Goal: Find specific page/section: Find specific page/section

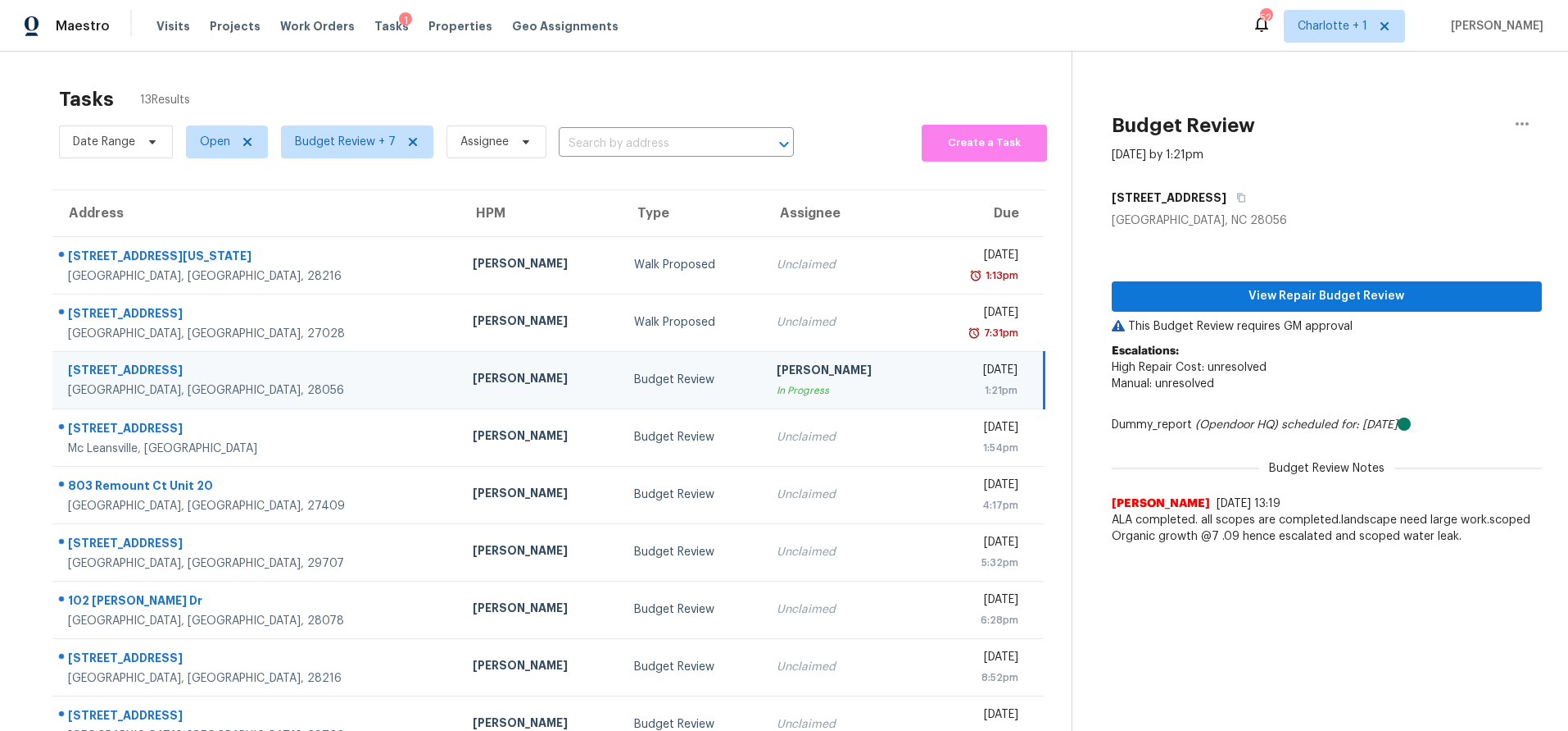
click at [805, 388] on td "[PERSON_NAME] In Progress" at bounding box center [844, 380] width 162 height 57
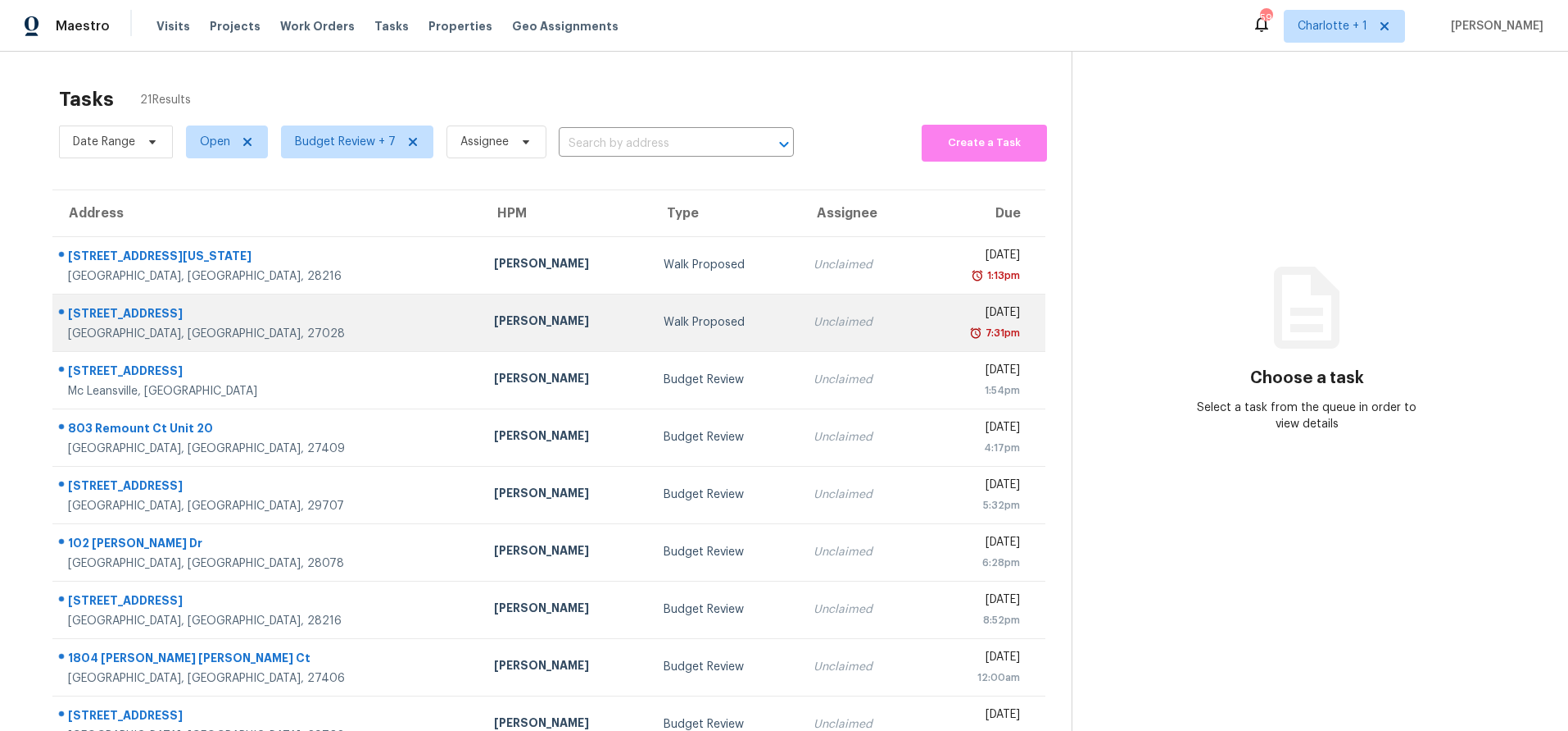
click at [494, 324] on div "[PERSON_NAME]" at bounding box center [566, 322] width 143 height 21
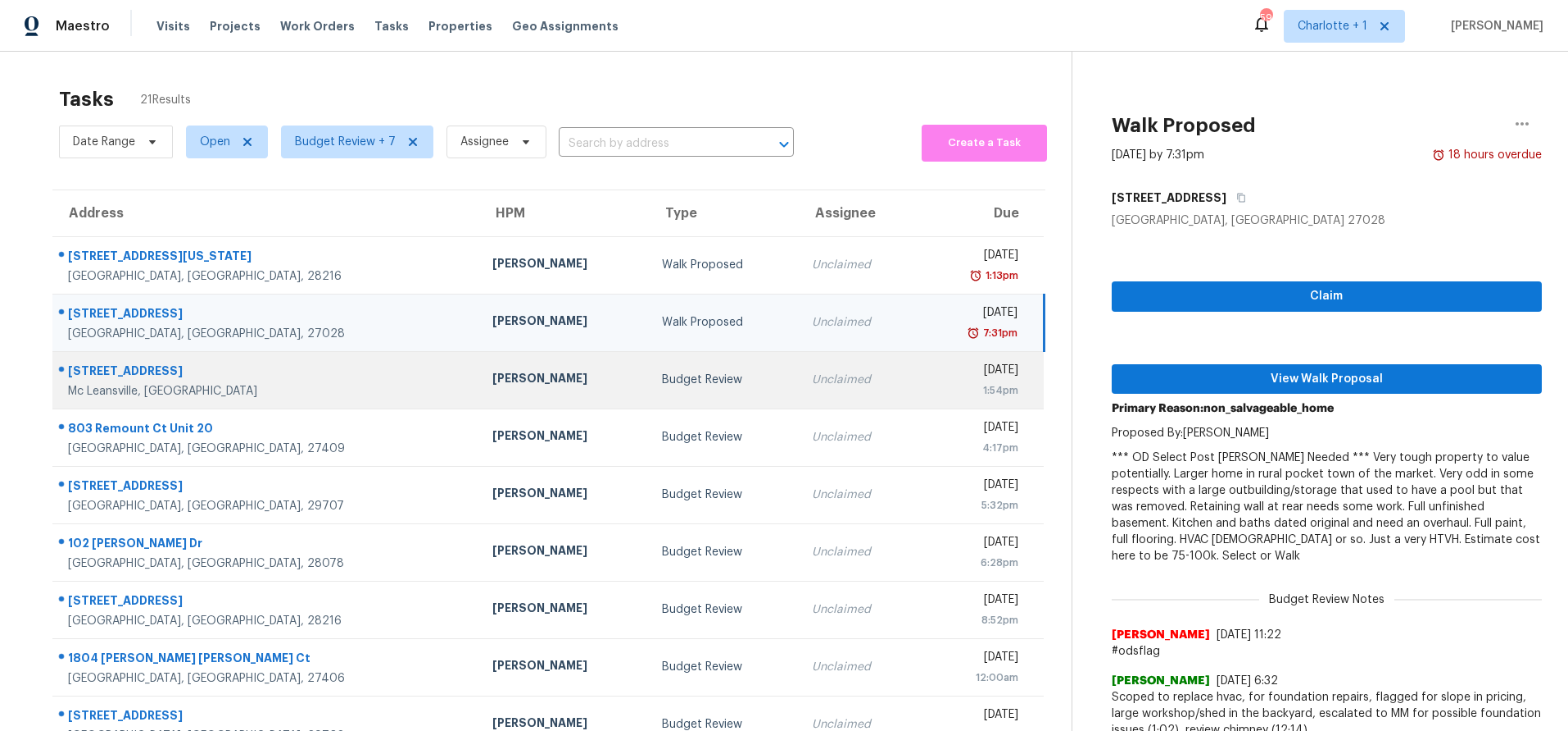
click at [480, 392] on td "Terry Tullar" at bounding box center [564, 380] width 170 height 57
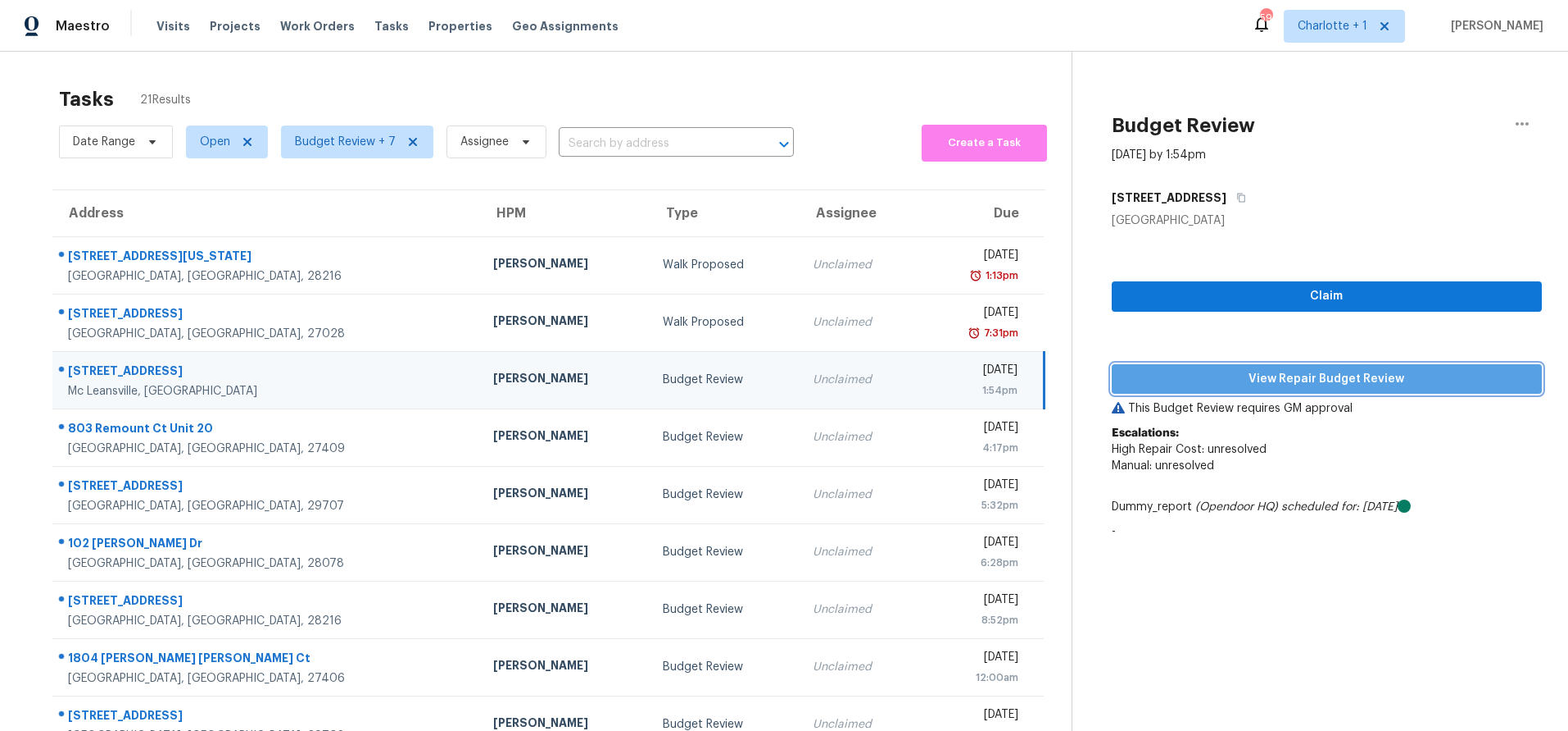
click at [1271, 382] on span "View Repair Budget Review" at bounding box center [1327, 379] width 404 height 21
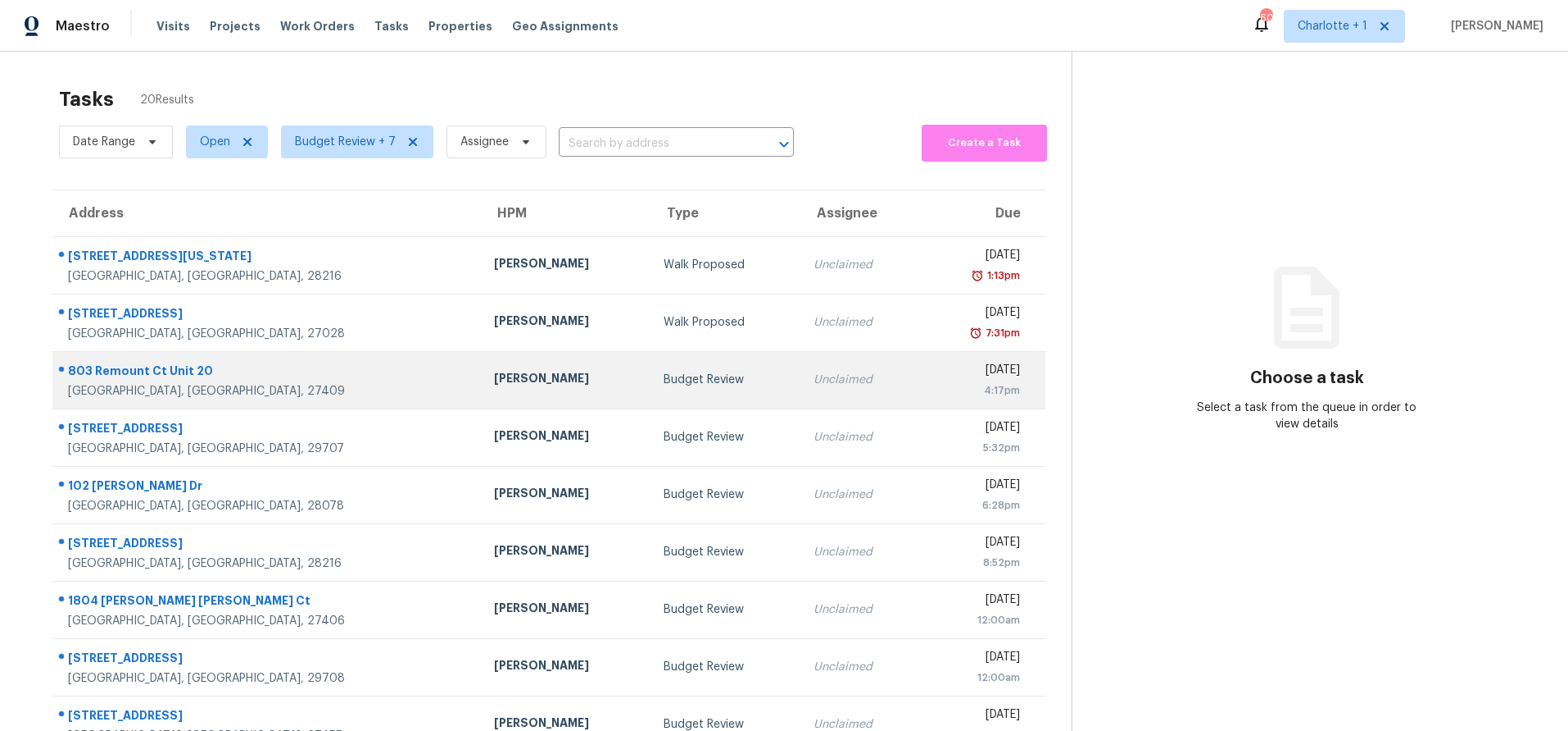
click at [800, 393] on td "Unclaimed" at bounding box center [860, 380] width 120 height 57
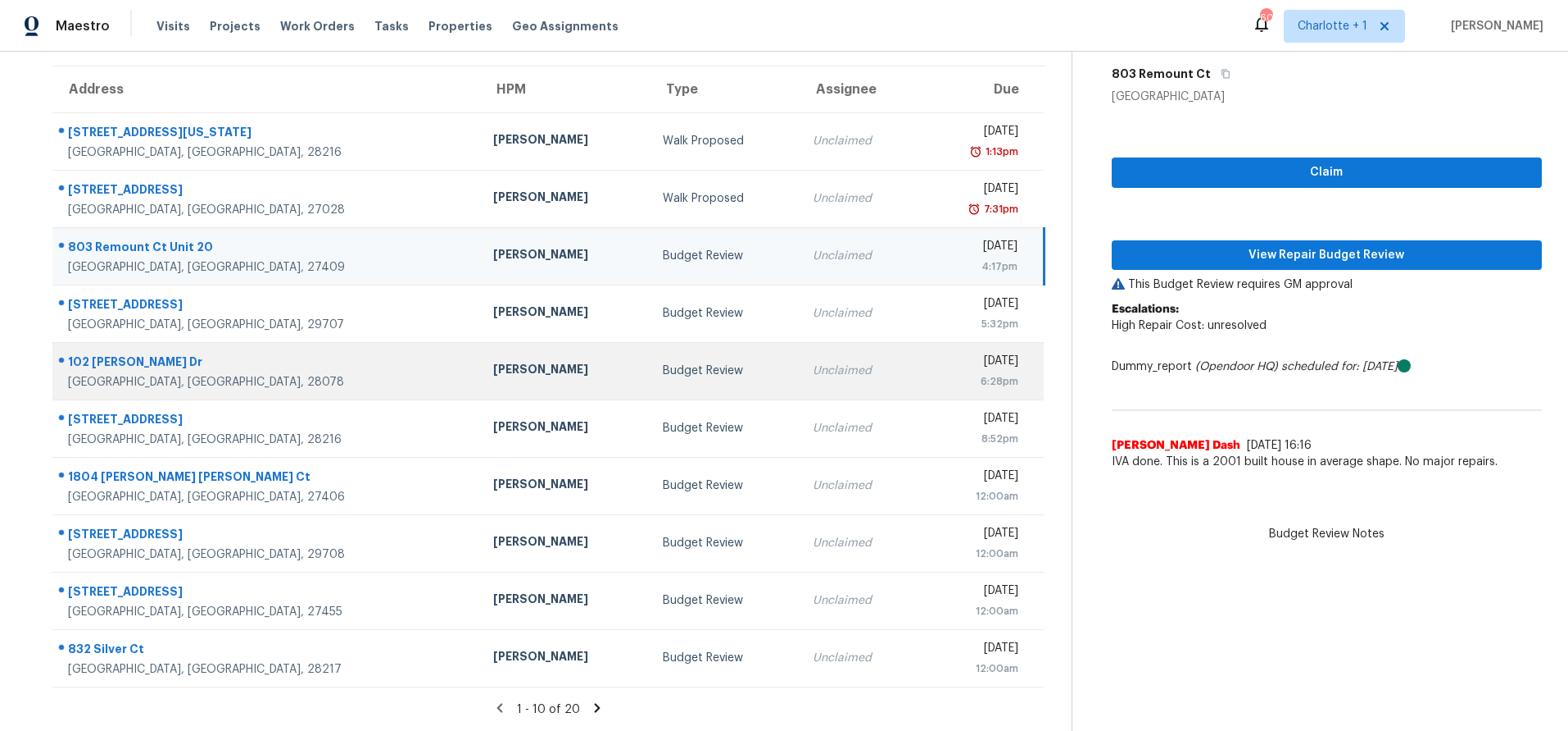
scroll to position [135, 0]
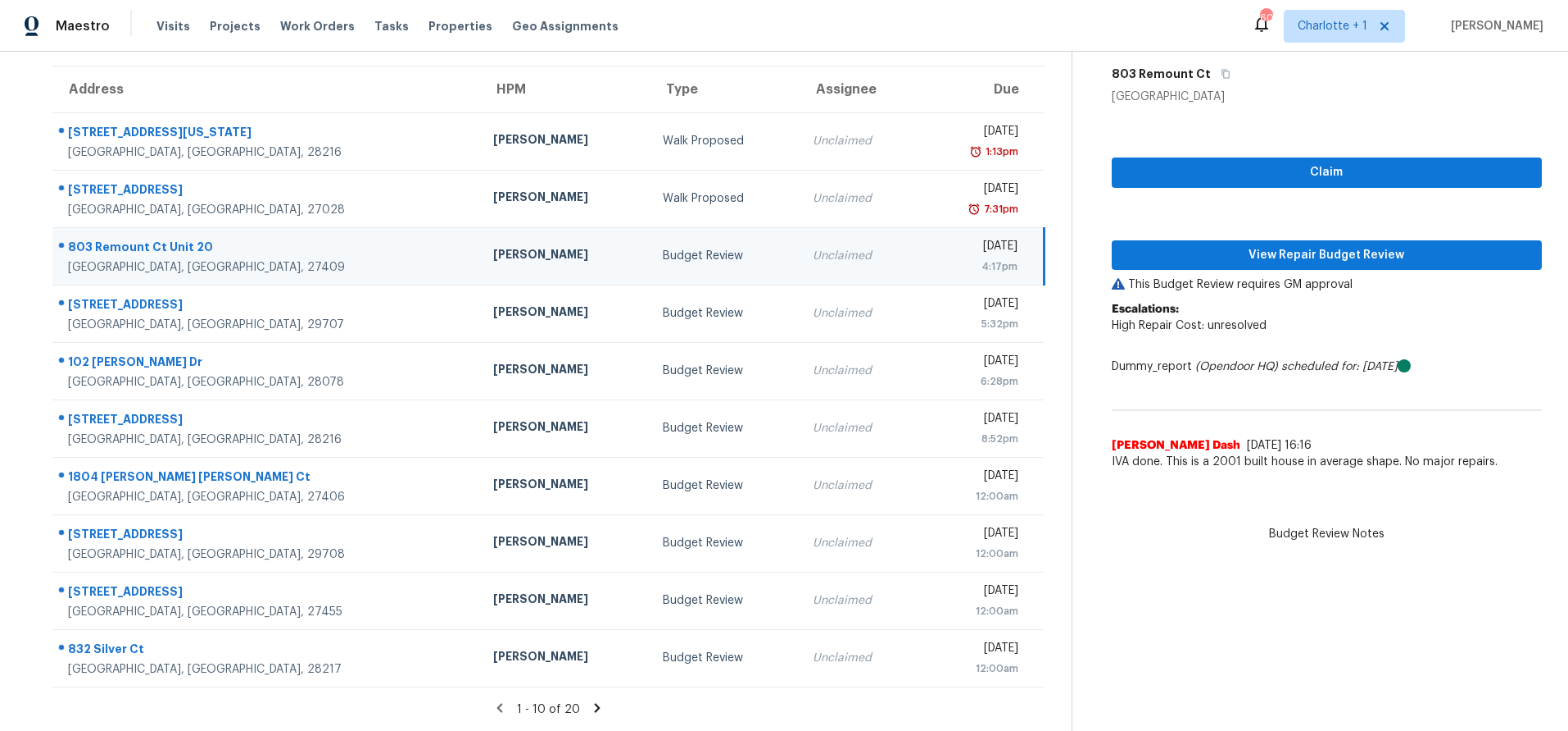
click at [595, 703] on icon at bounding box center [598, 706] width 6 height 9
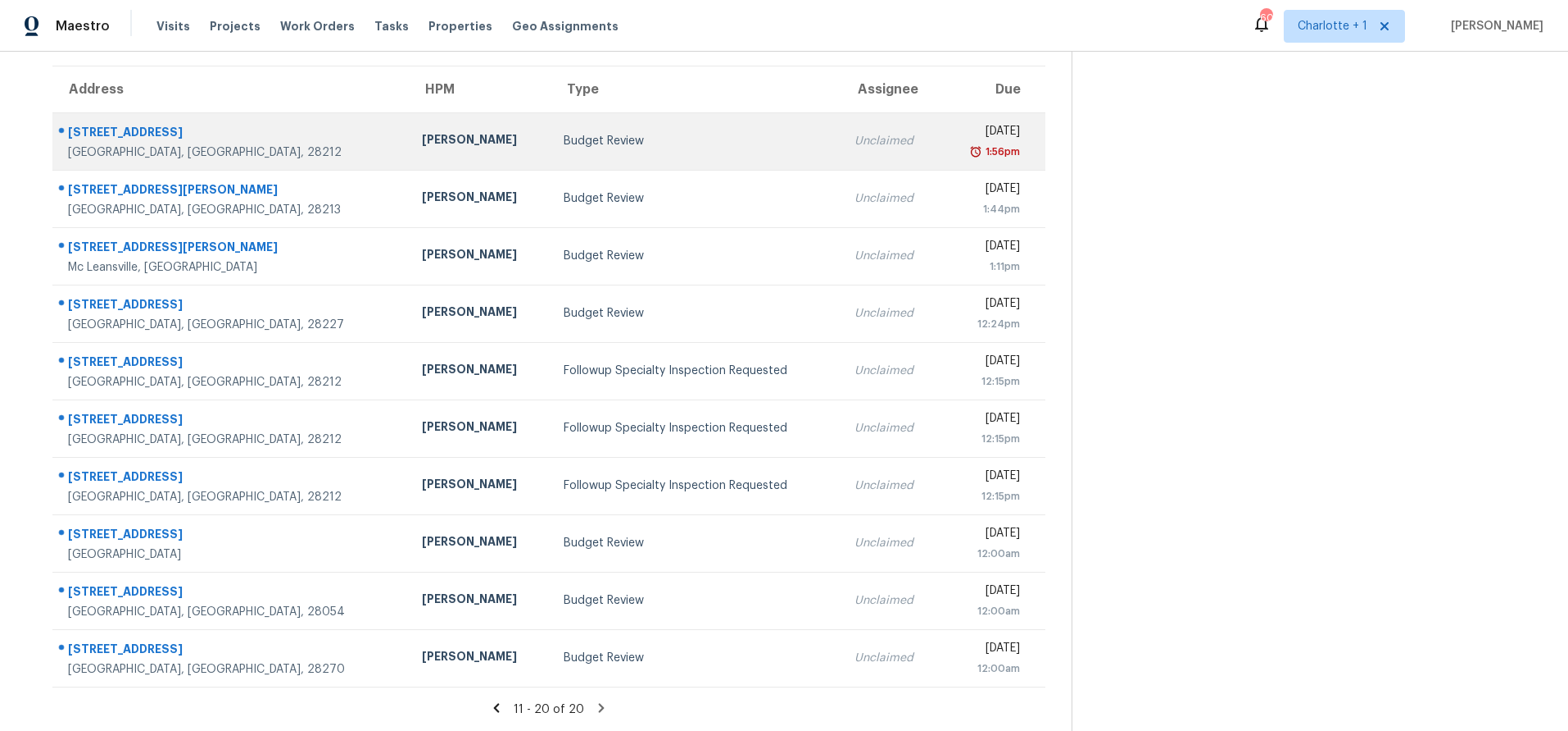
click at [409, 112] on td "[PERSON_NAME]" at bounding box center [480, 140] width 142 height 57
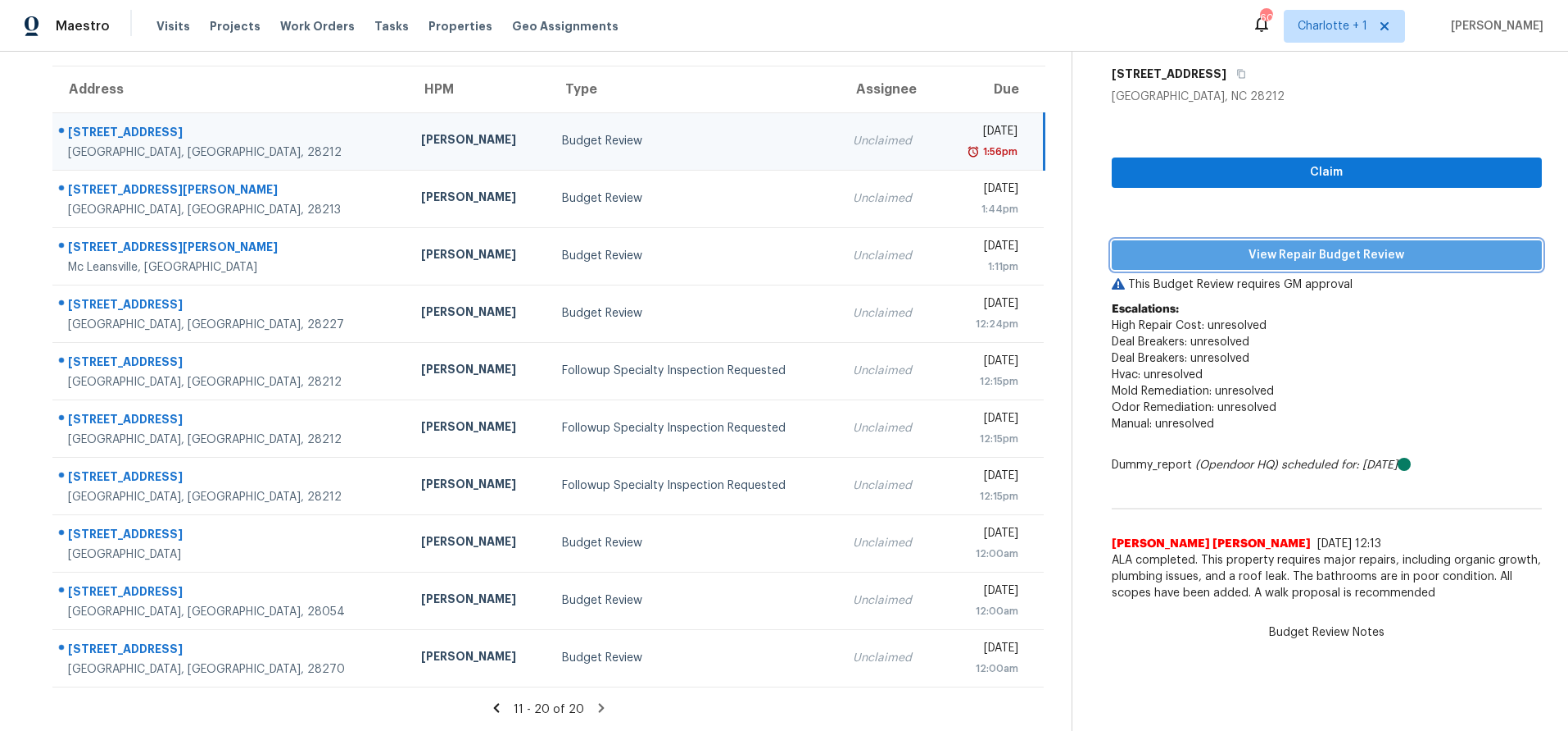
click at [1339, 245] on span "View Repair Budget Review" at bounding box center [1327, 255] width 404 height 21
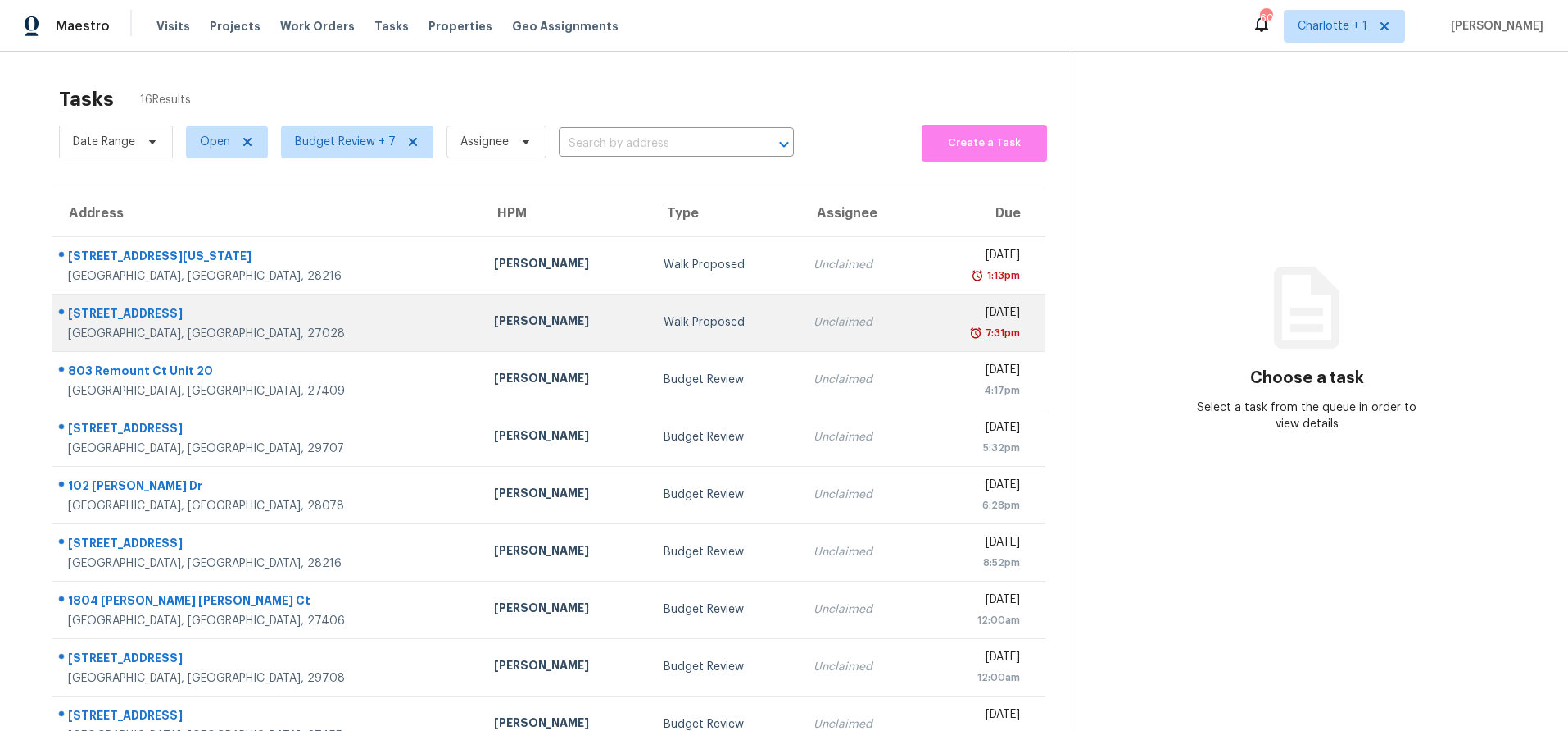
scroll to position [135, 0]
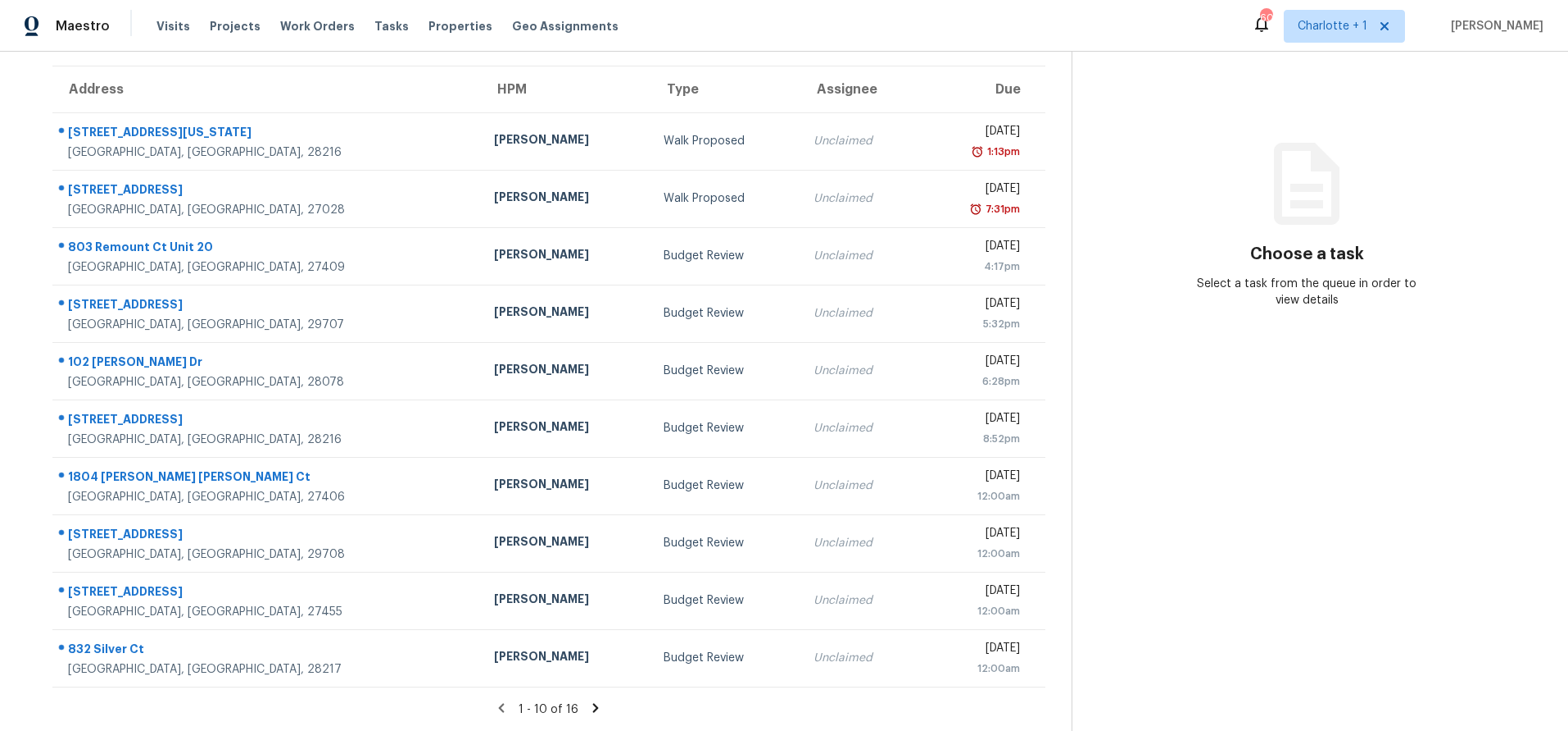
click at [593, 703] on icon at bounding box center [596, 706] width 6 height 9
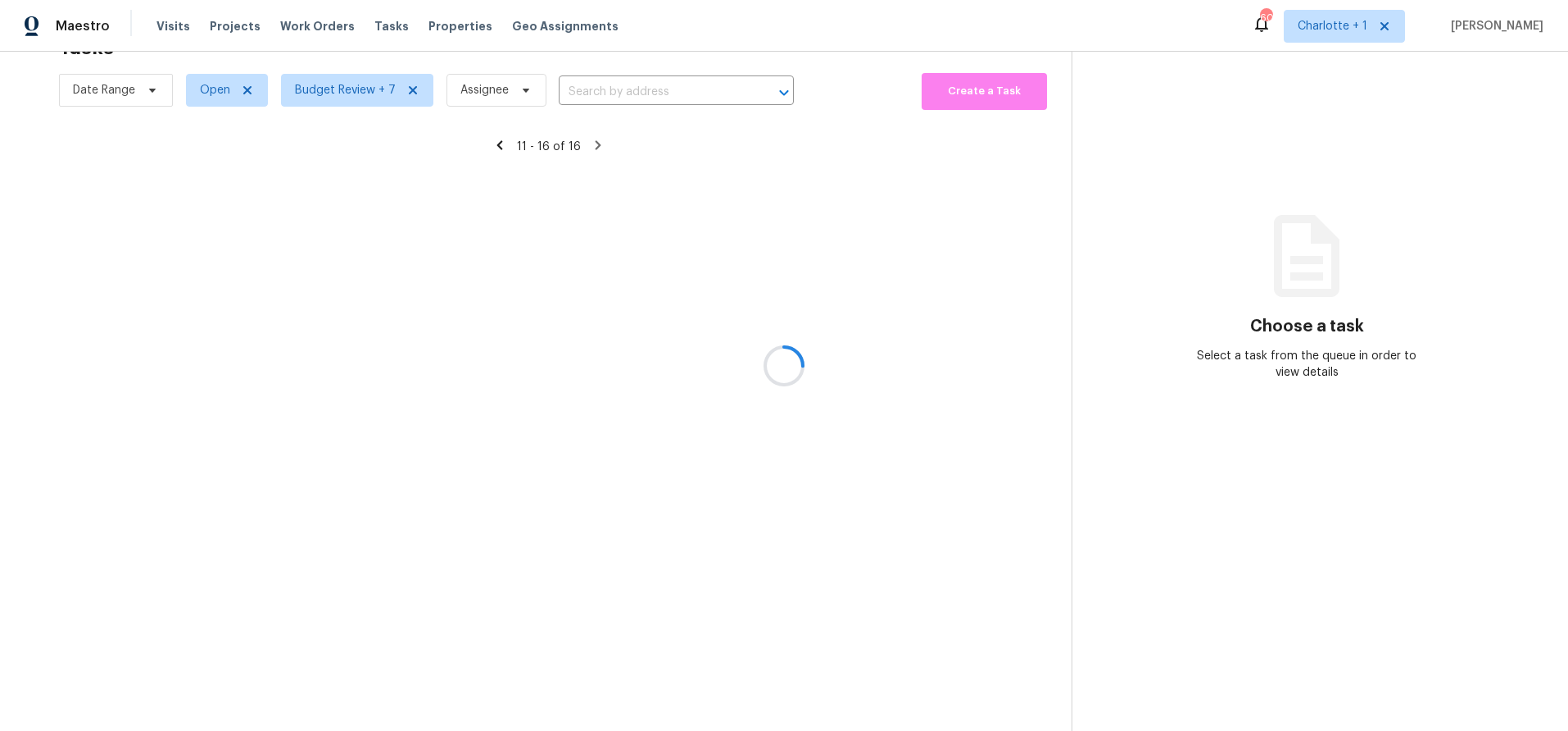
scroll to position [64, 0]
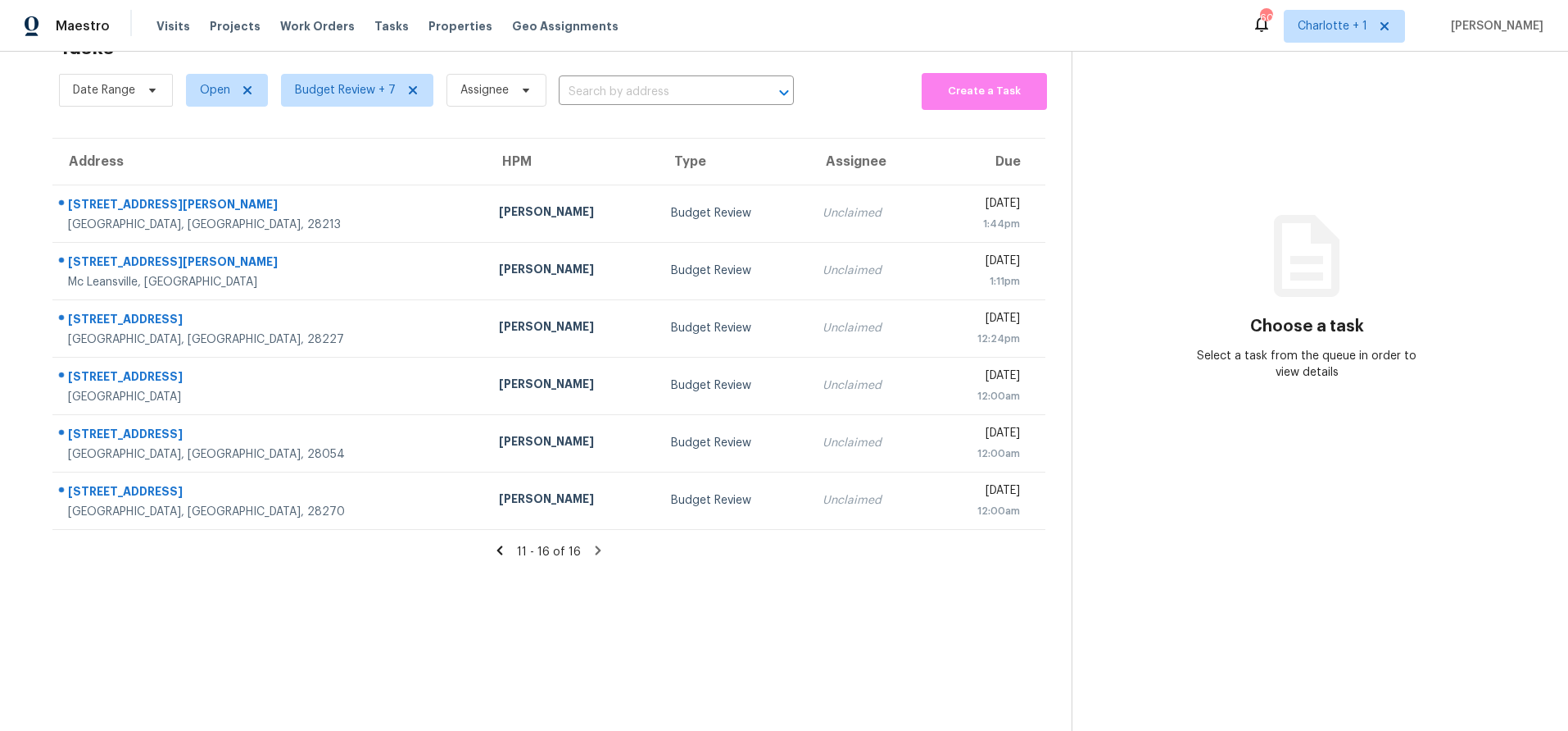
click at [485, 543] on div "11 - 16 of 16" at bounding box center [549, 551] width 1045 height 18
click at [496, 543] on icon at bounding box center [499, 549] width 15 height 15
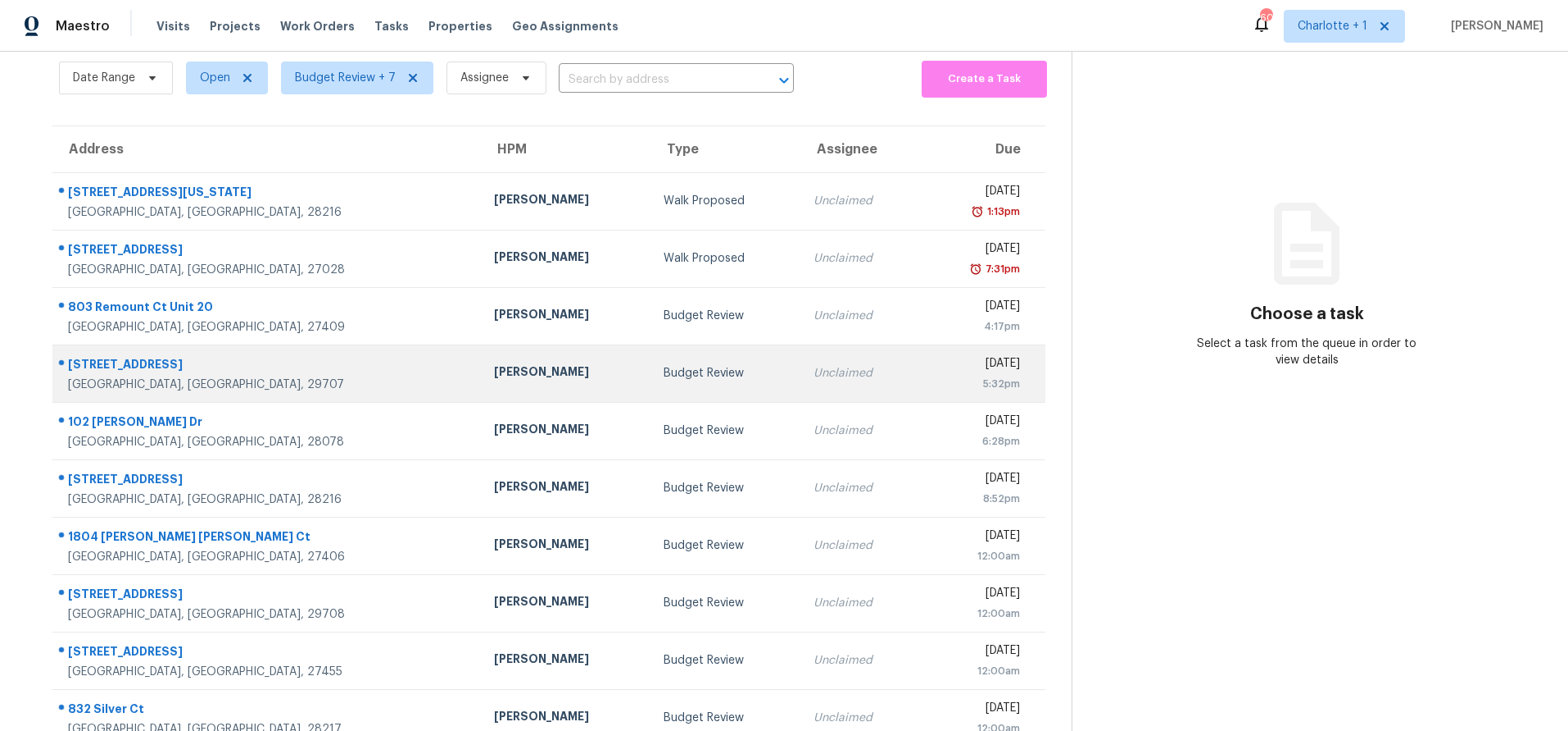
scroll to position [135, 0]
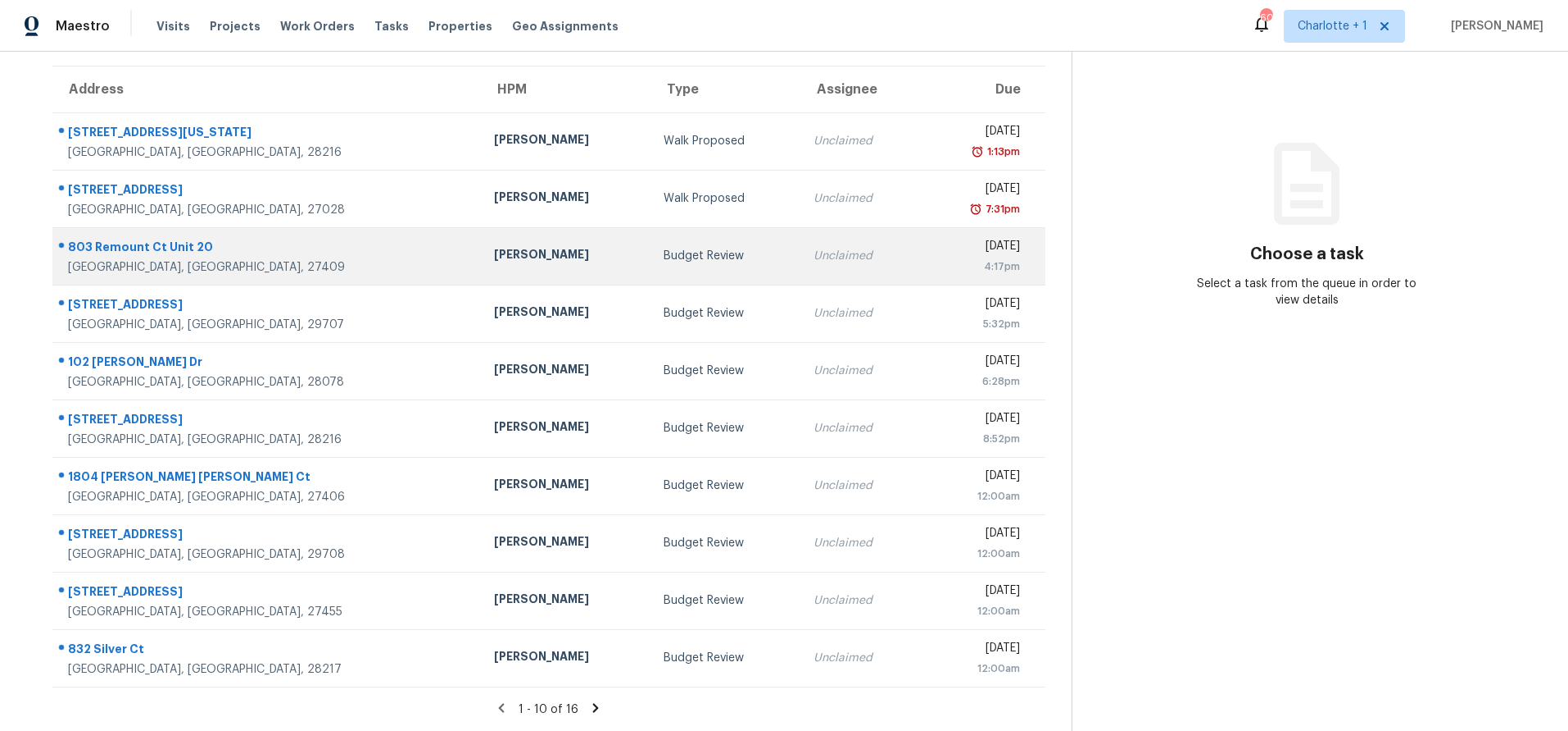
click at [664, 247] on div "Budget Review" at bounding box center [726, 255] width 125 height 17
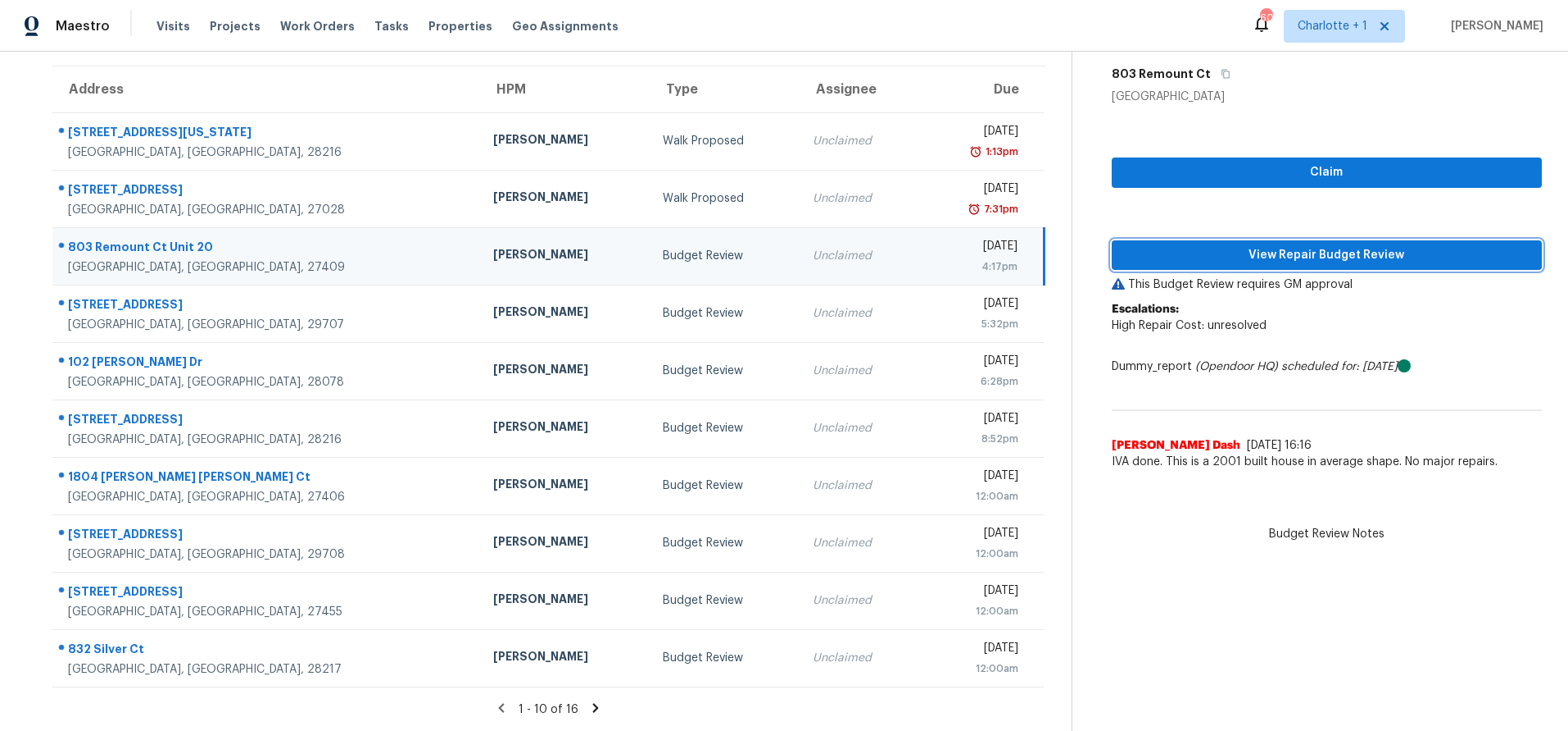
click at [1234, 245] on span "View Repair Budget Review" at bounding box center [1327, 255] width 404 height 21
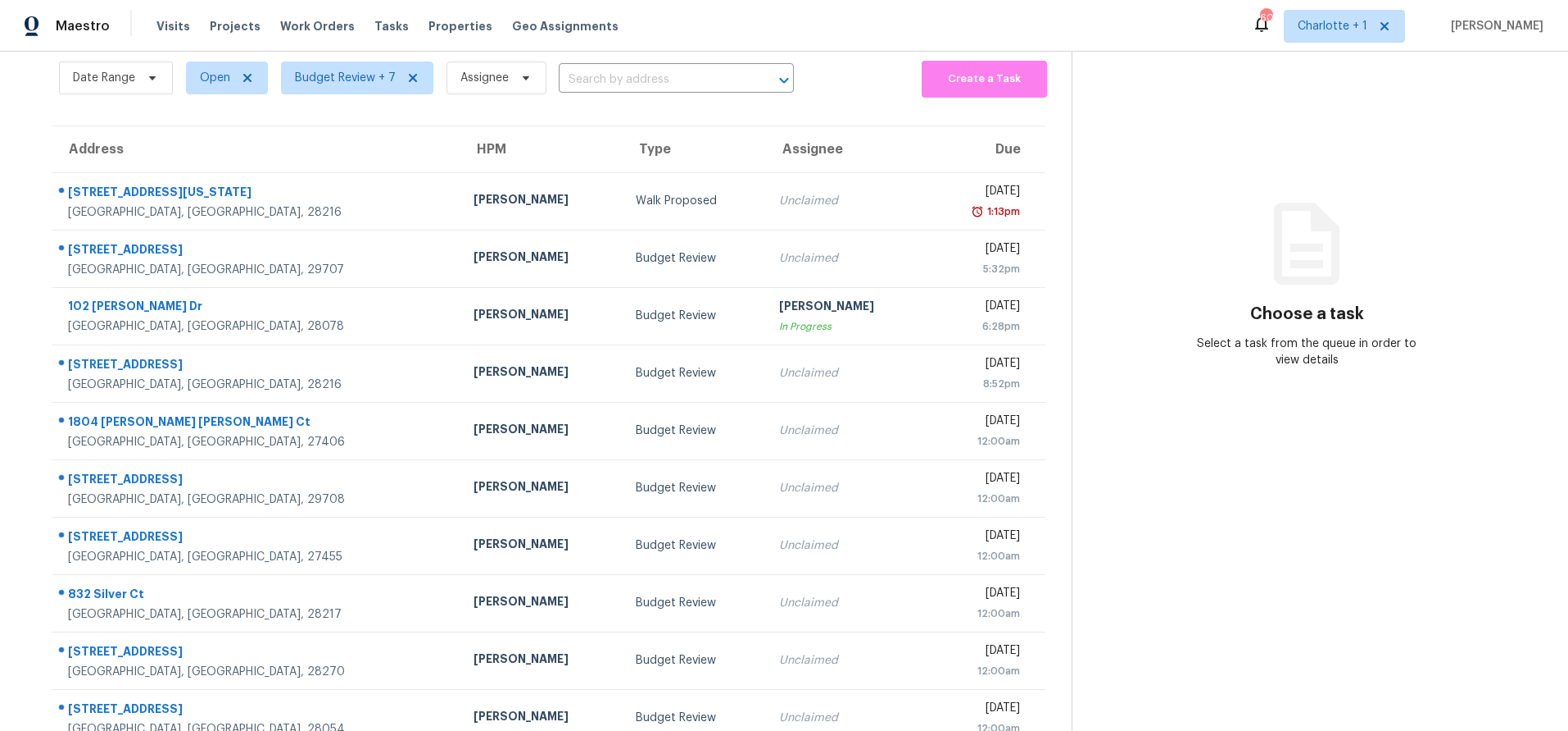
scroll to position [135, 0]
